Goal: Navigation & Orientation: Find specific page/section

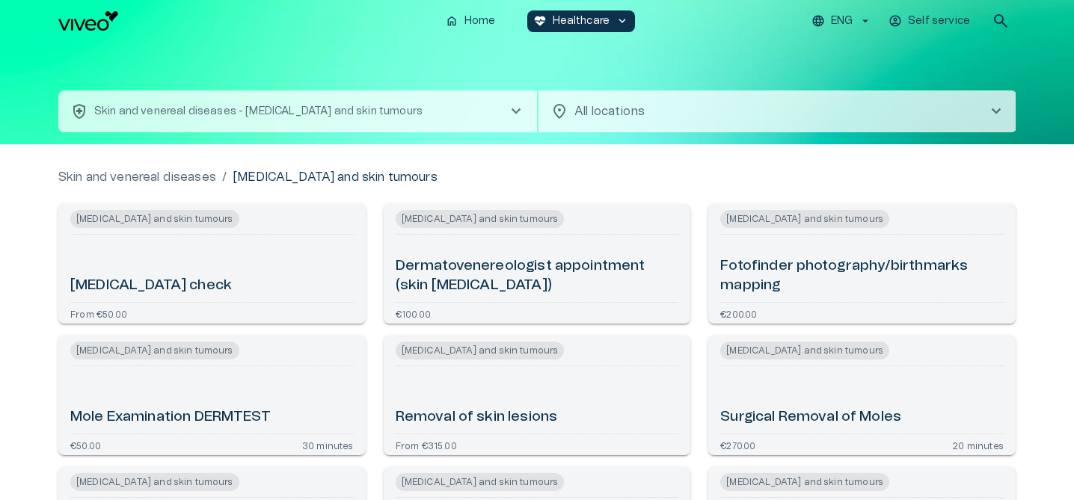
click at [96, 34] on div "home Home [MEDICAL_DATA]_heart Healthcare keyboard_arrow_down ENG Self service …" at bounding box center [536, 21] width 957 height 30
click at [95, 28] on img "Navigate to homepage" at bounding box center [88, 20] width 60 height 19
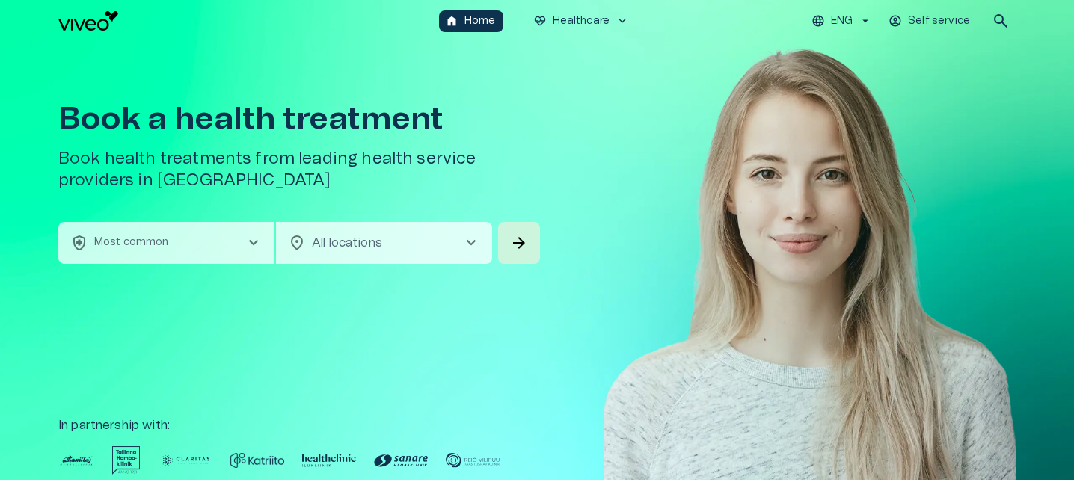
click at [849, 19] on p "ENG" at bounding box center [842, 21] width 22 height 16
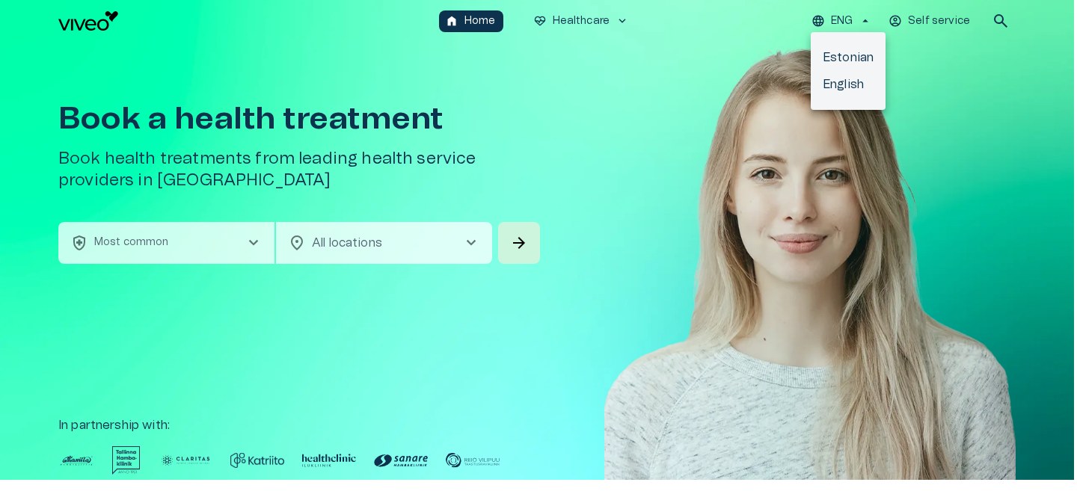
click at [838, 58] on li "Estonian" at bounding box center [847, 57] width 75 height 27
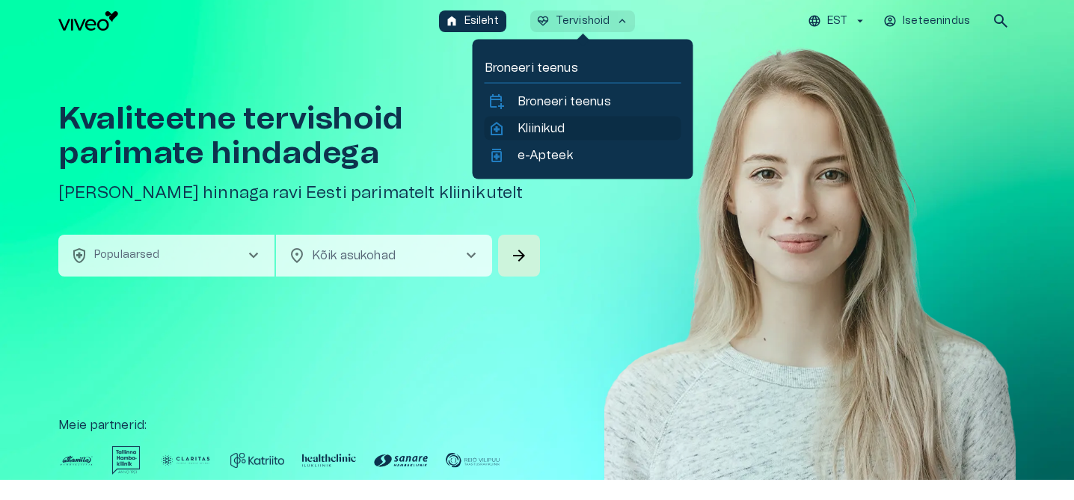
click at [556, 131] on p "Kliinikud" at bounding box center [540, 129] width 47 height 18
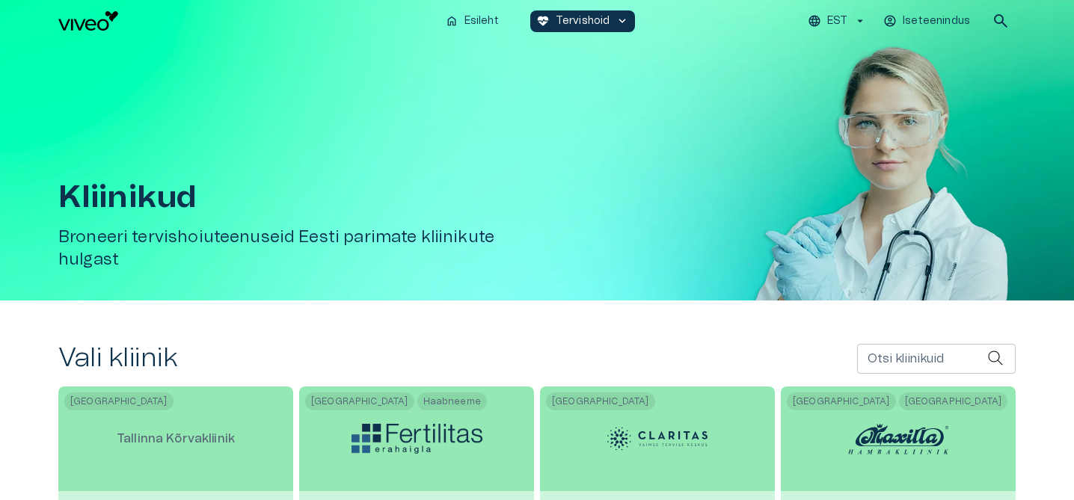
scroll to position [164, 0]
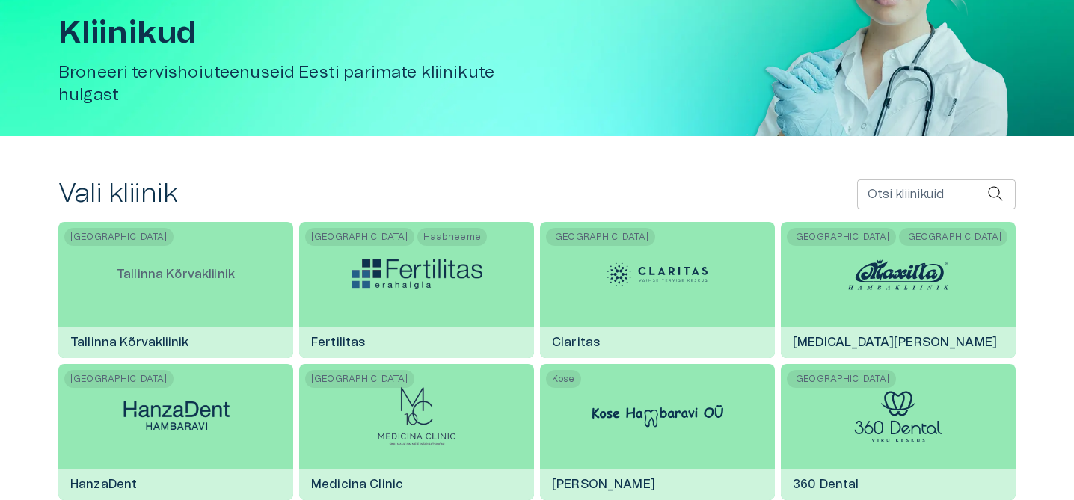
click at [941, 201] on input "Otsi kliinikuid" at bounding box center [922, 194] width 130 height 30
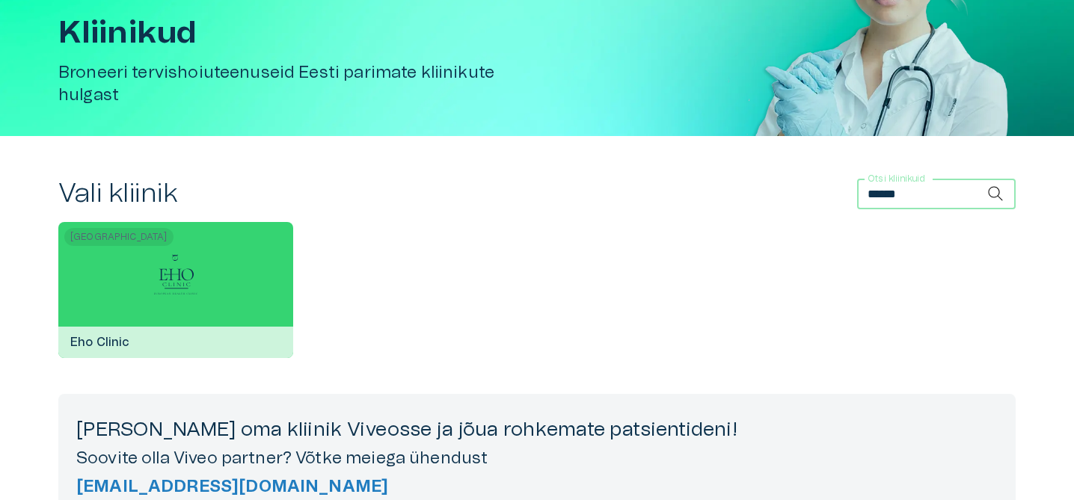
type input "******"
click at [92, 293] on div "Tallinn Eho Clinic" at bounding box center [175, 290] width 235 height 136
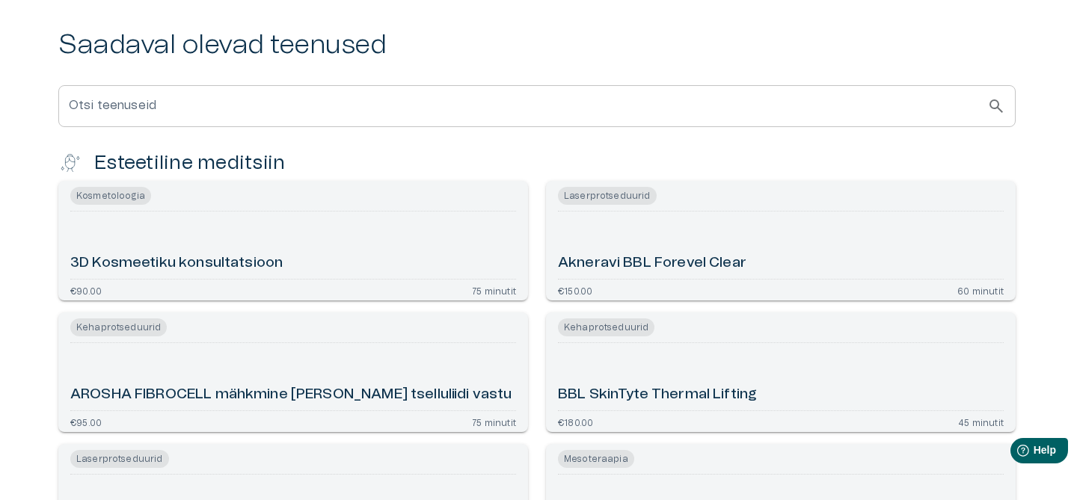
scroll to position [393, 0]
